Goal: Task Accomplishment & Management: Manage account settings

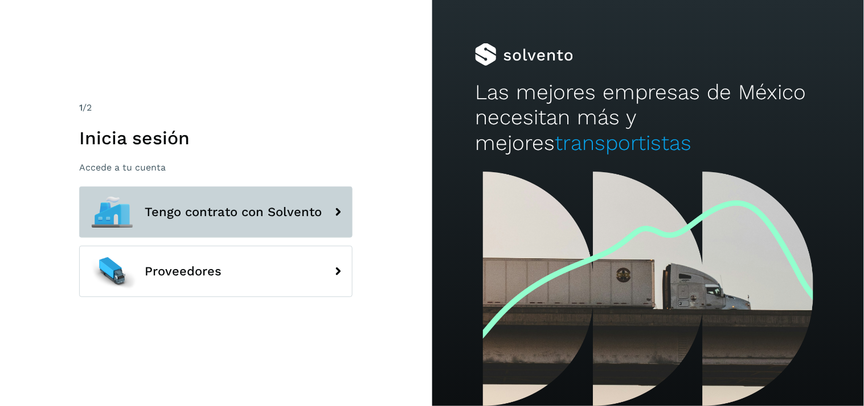
click at [168, 214] on span "Tengo contrato con Solvento" at bounding box center [233, 212] width 177 height 14
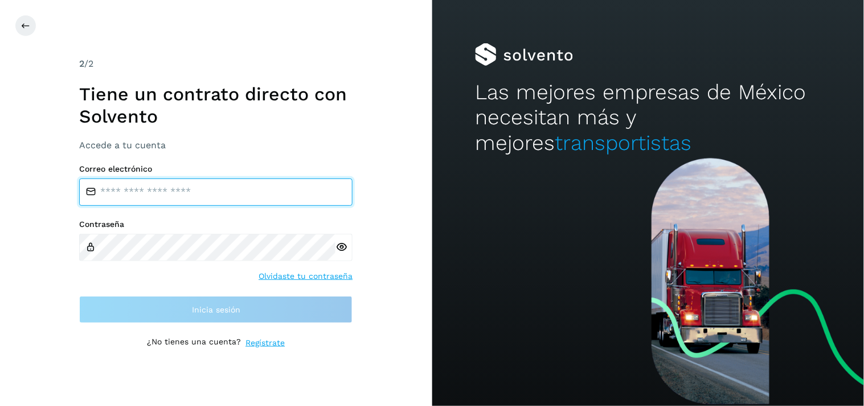
type input "**********"
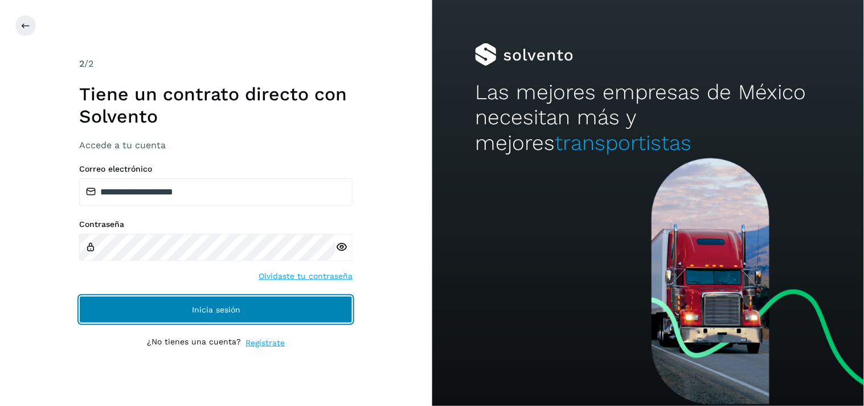
click at [208, 299] on button "Inicia sesión" at bounding box center [215, 309] width 273 height 27
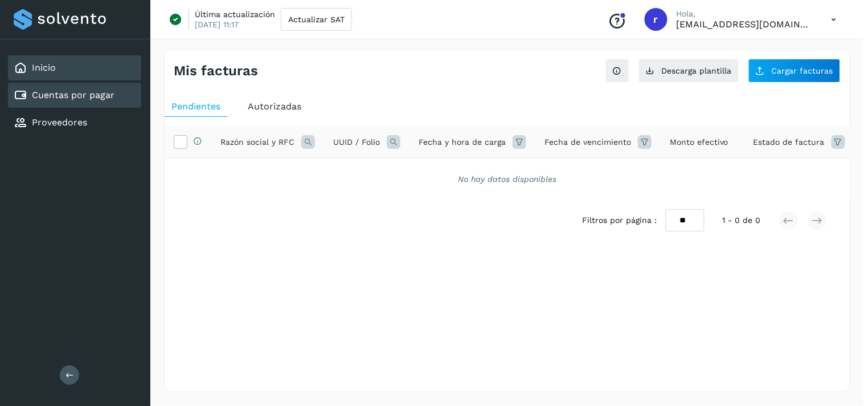
click at [62, 59] on div "Inicio" at bounding box center [74, 67] width 133 height 25
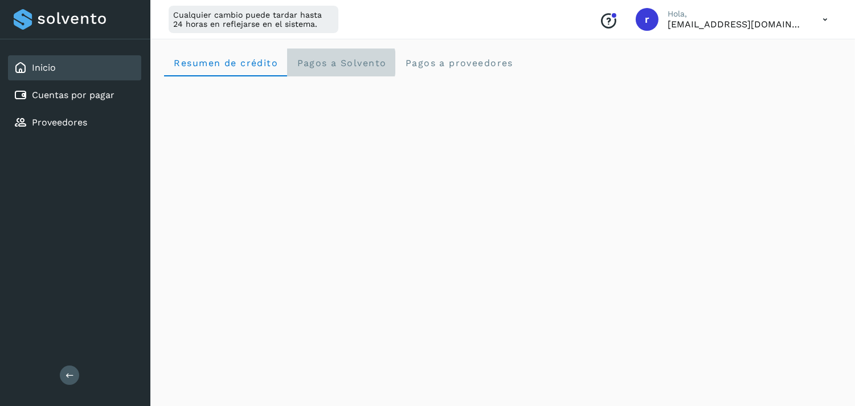
click at [294, 65] on Solvento "Pagos a Solvento" at bounding box center [341, 62] width 108 height 27
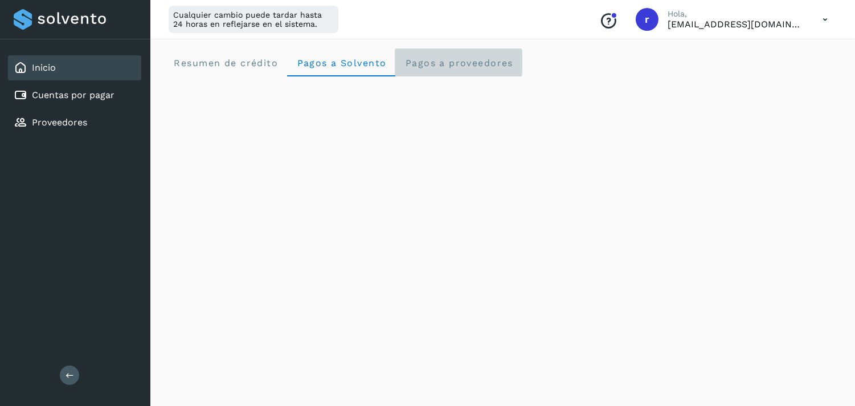
click at [460, 60] on span "Pagos a proveedores" at bounding box center [459, 63] width 109 height 11
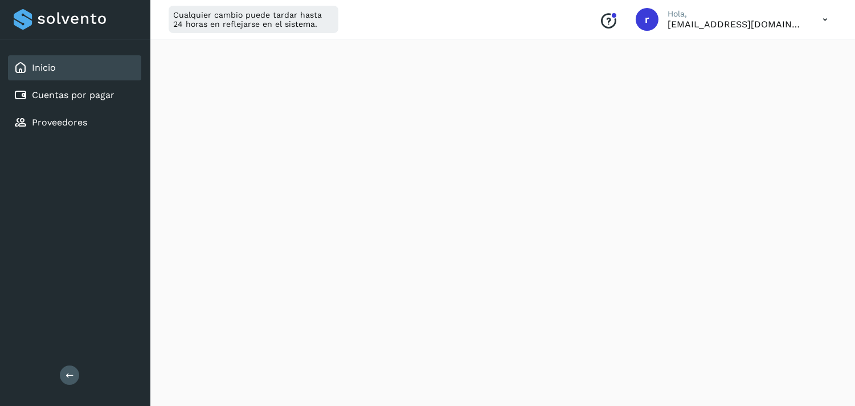
scroll to position [244, 0]
